Goal: Task Accomplishment & Management: Use online tool/utility

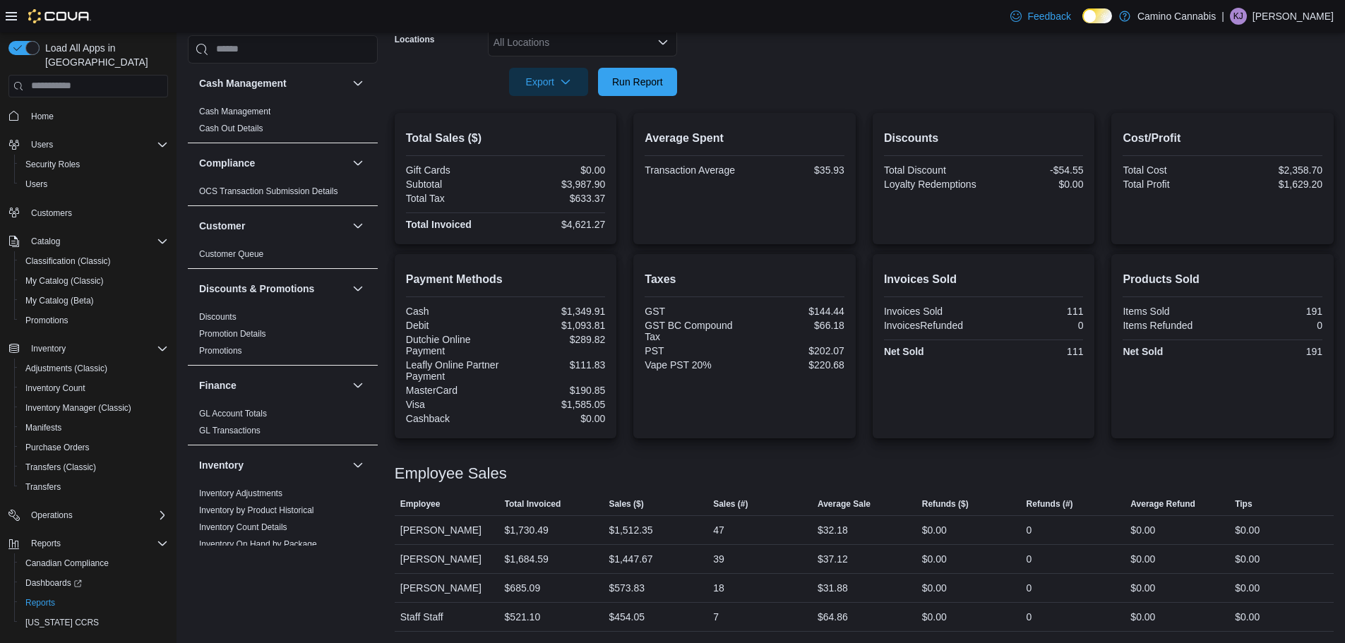
scroll to position [186, 0]
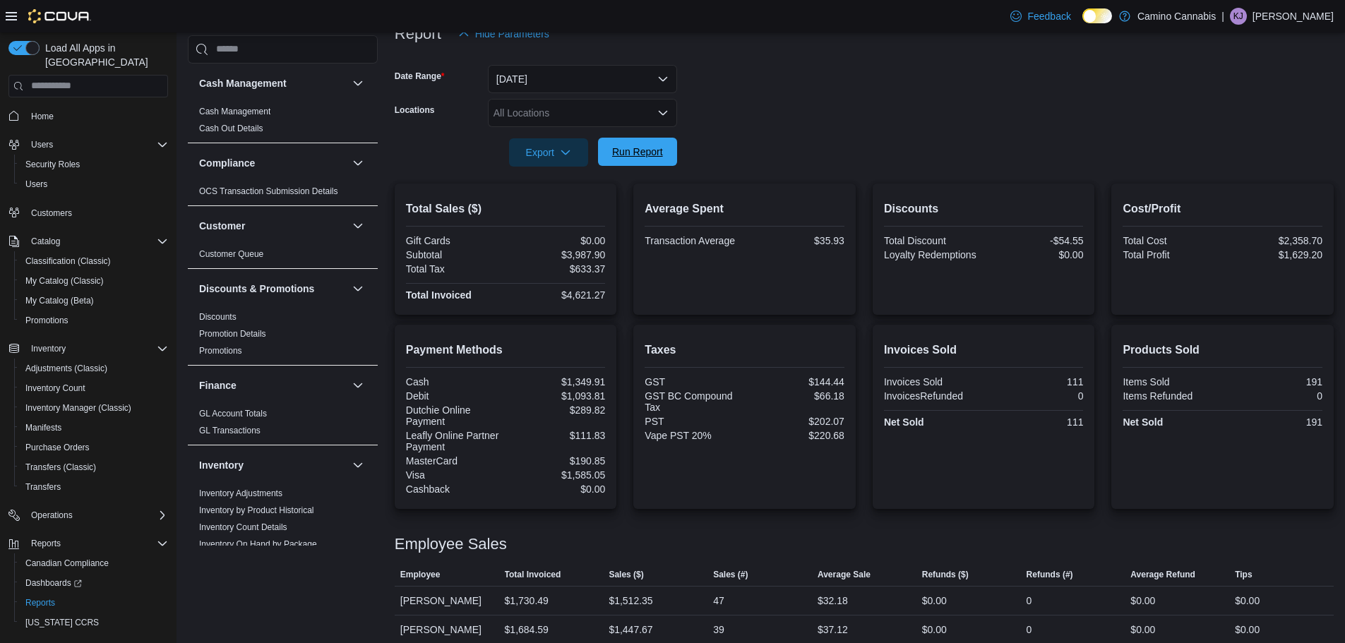
click at [662, 148] on span "Run Report" at bounding box center [637, 152] width 51 height 14
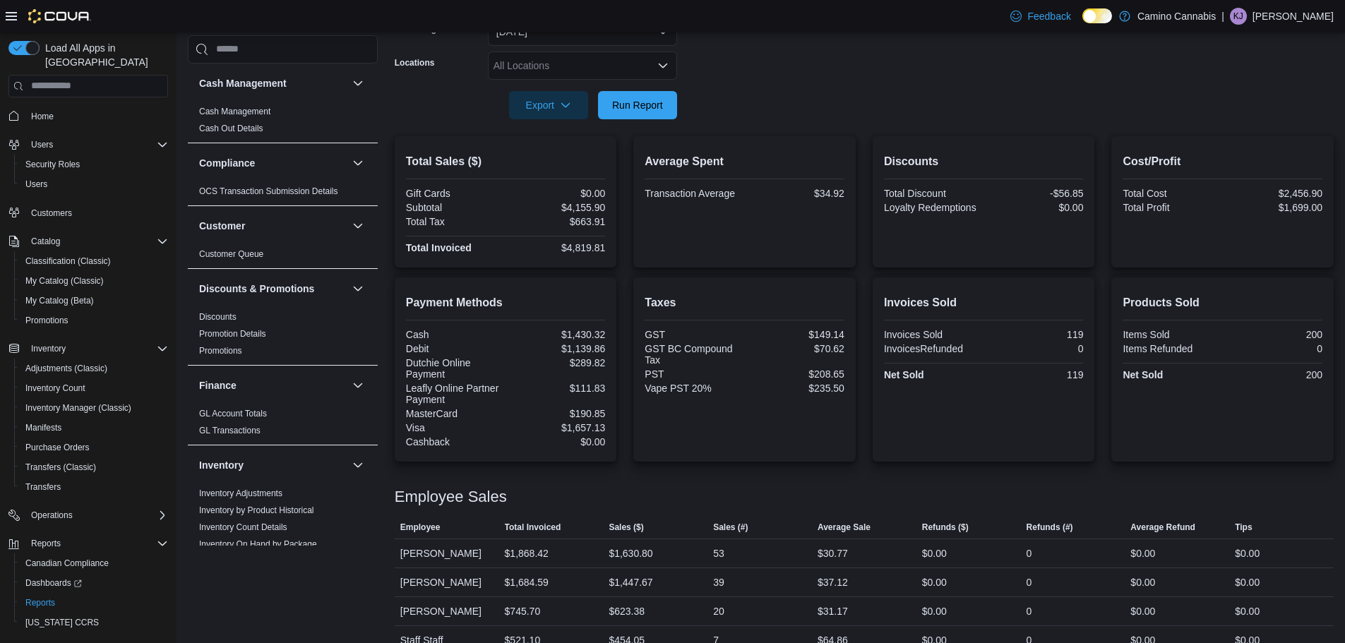
scroll to position [257, 0]
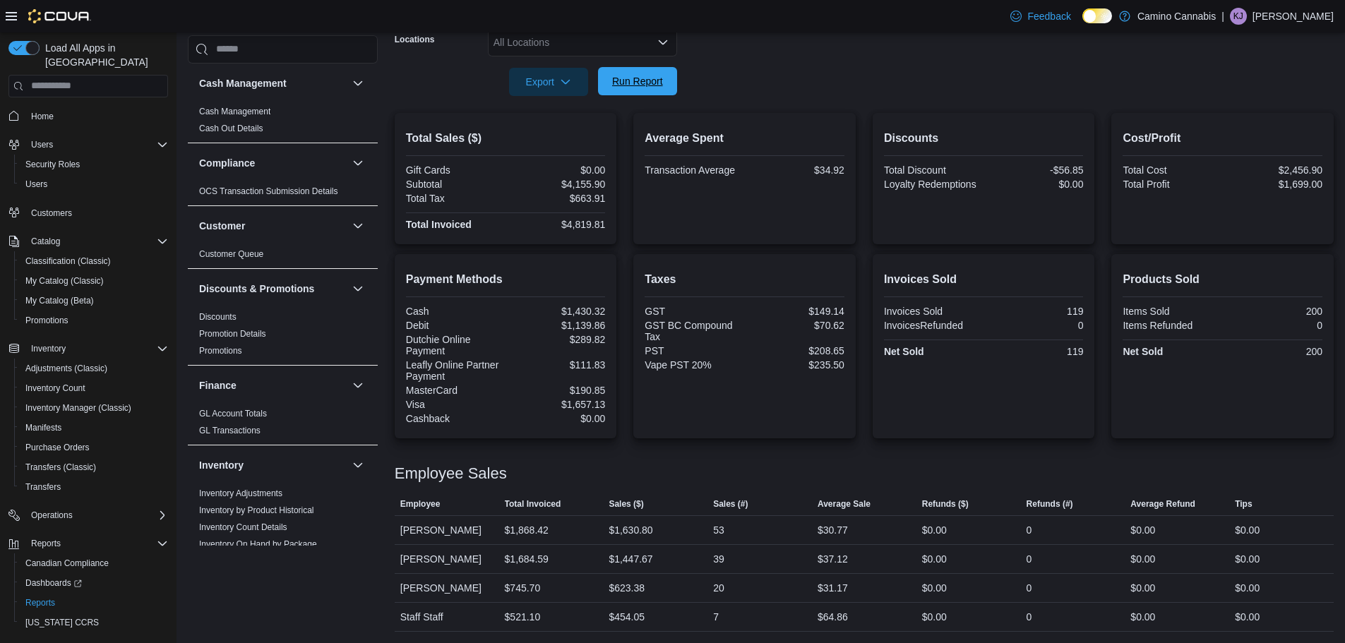
click at [654, 76] on span "Run Report" at bounding box center [637, 81] width 51 height 14
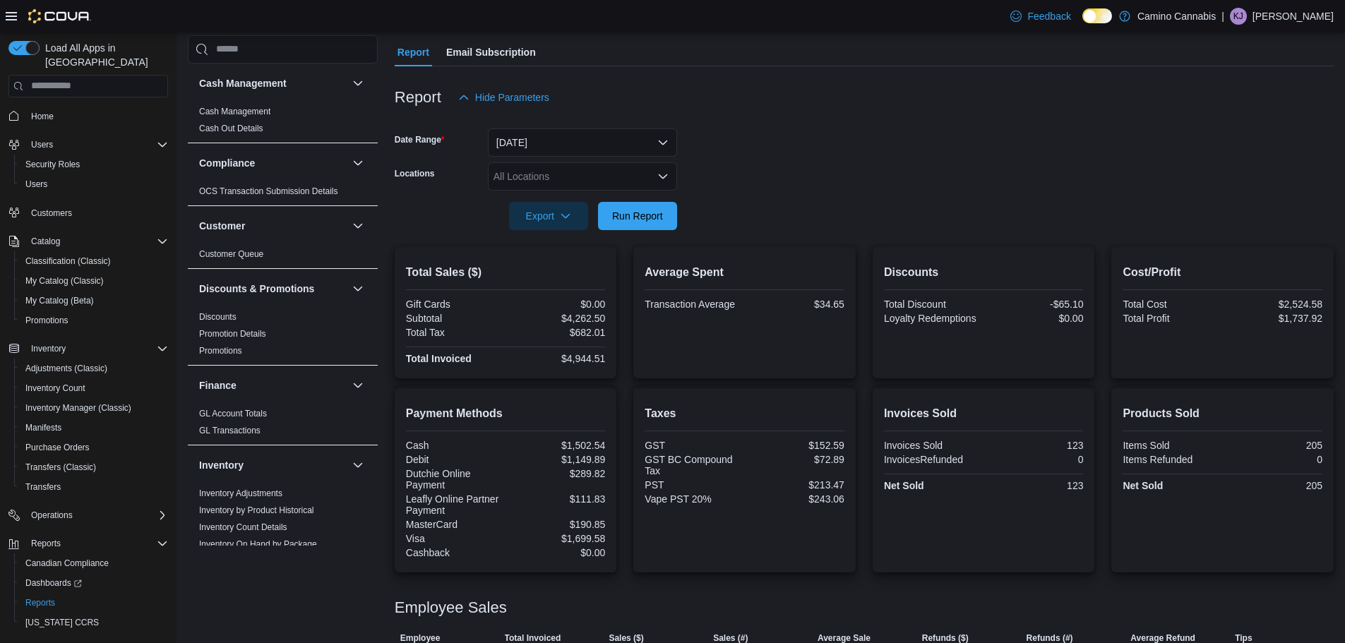
scroll to position [0, 0]
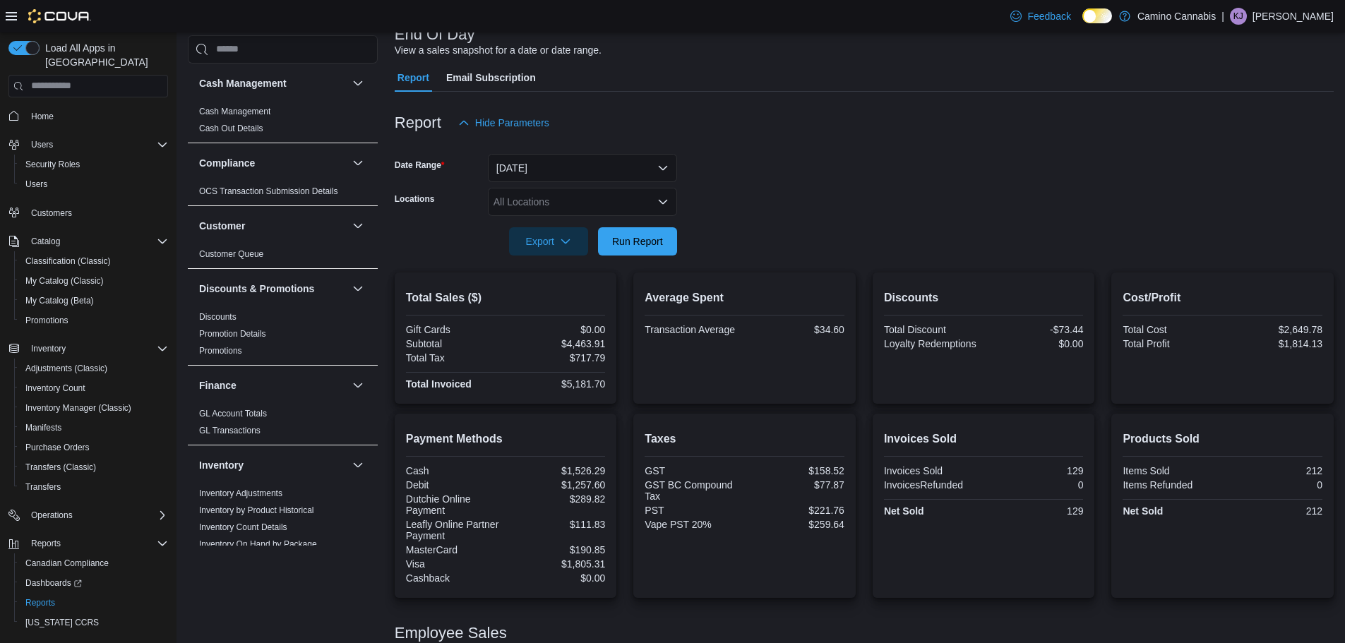
scroll to position [141, 0]
